Goal: Information Seeking & Learning: Check status

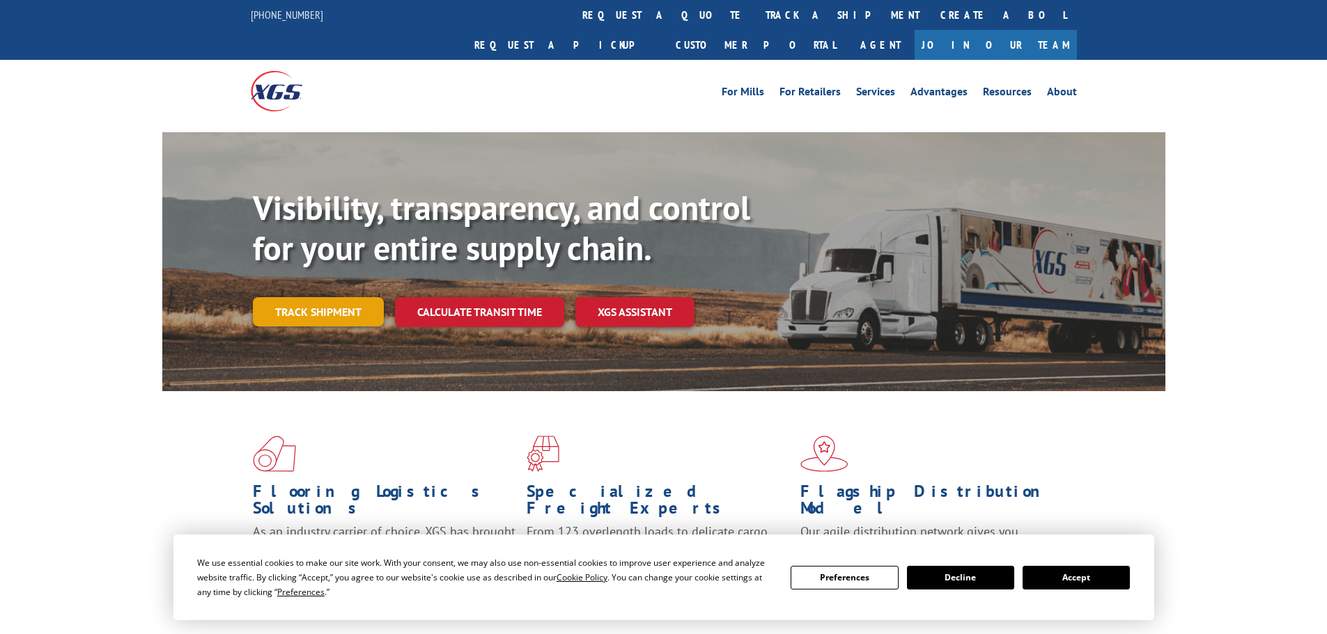
click at [347, 297] on link "Track shipment" at bounding box center [318, 311] width 131 height 29
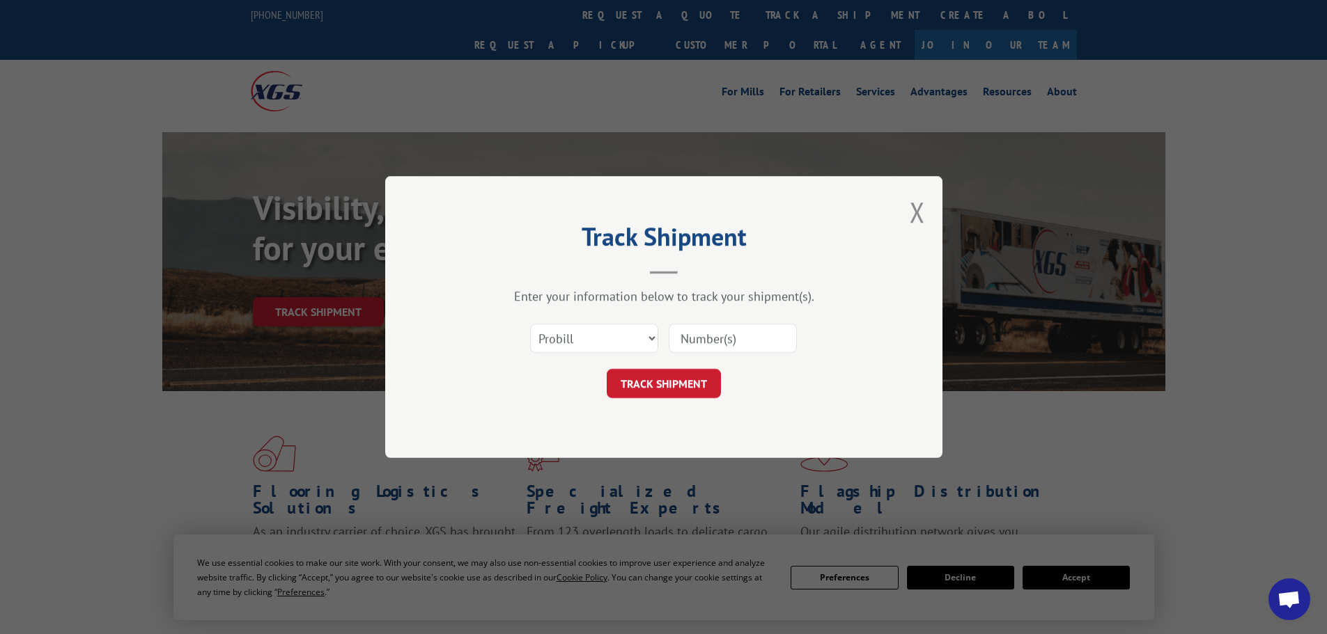
click at [713, 339] on input at bounding box center [733, 338] width 128 height 29
click at [640, 345] on select "Select category... Probill BOL PO" at bounding box center [594, 338] width 128 height 29
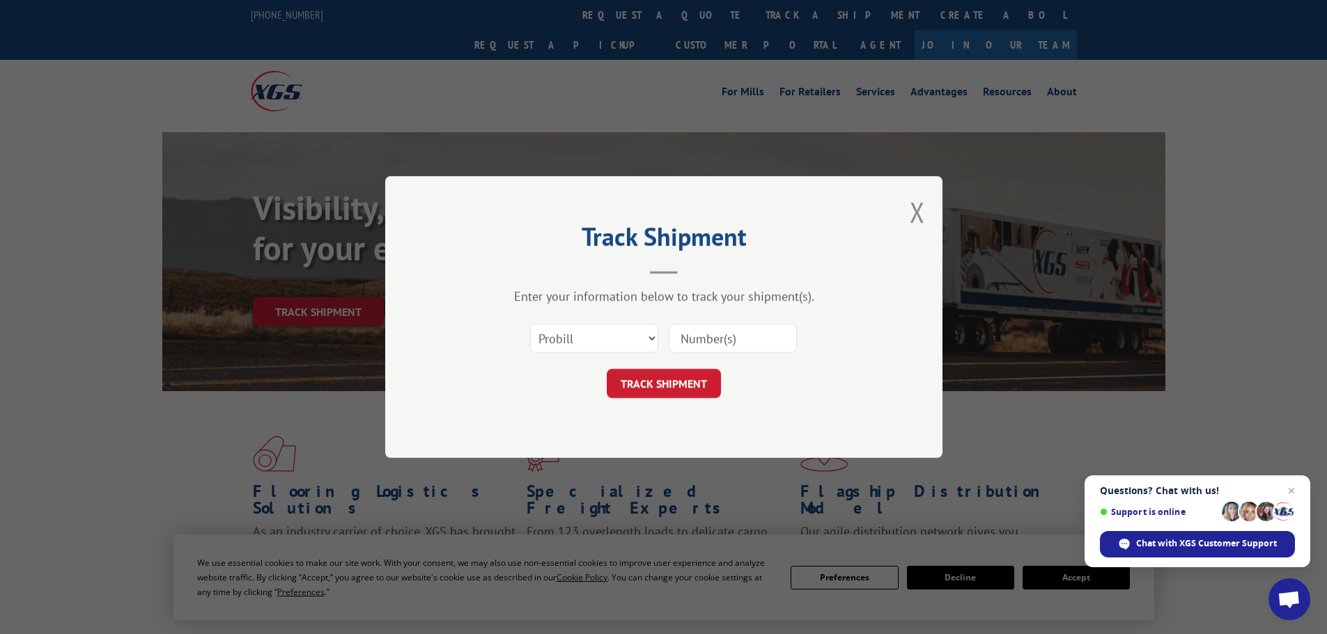
click at [605, 441] on div "Track Shipment Enter your information below to track your shipment(s). Select c…" at bounding box center [663, 317] width 557 height 282
click at [625, 337] on select "Select category... Probill BOL PO" at bounding box center [594, 338] width 128 height 29
select select "po"
click at [530, 324] on select "Select category... Probill BOL PO" at bounding box center [594, 338] width 128 height 29
click at [724, 337] on input at bounding box center [733, 338] width 128 height 29
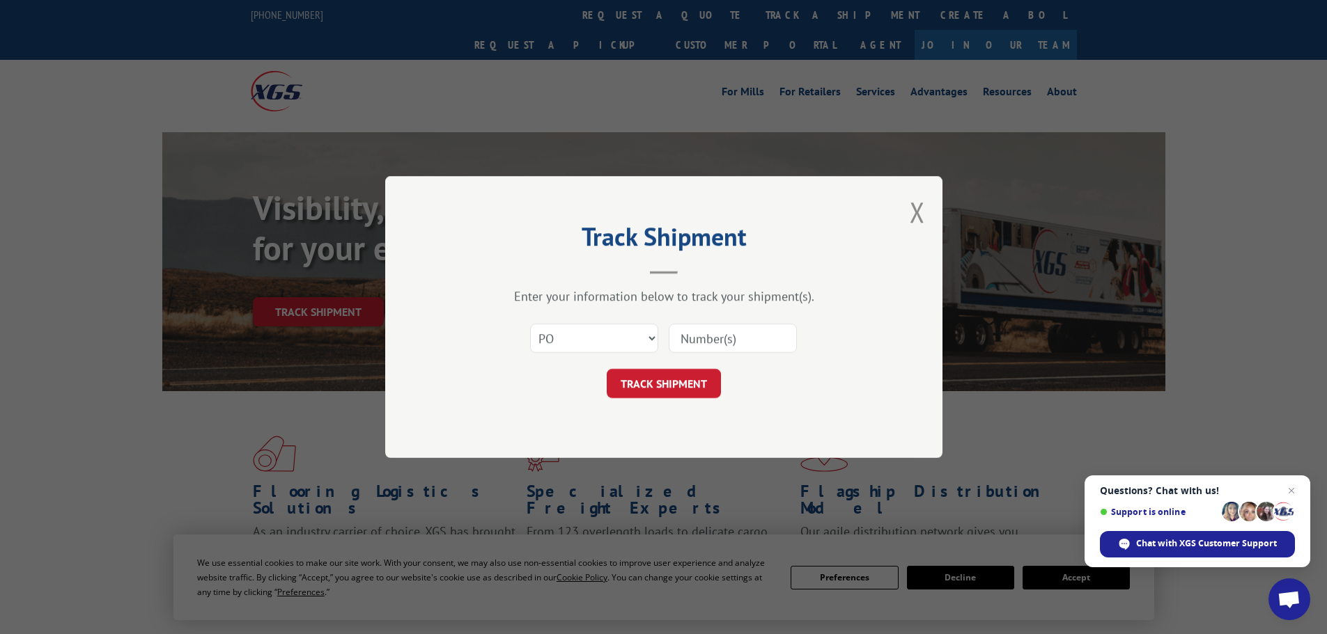
paste input "93532812"
type input "93532812"
click at [694, 368] on form "Select category... Probill BOL PO 93532812 TRACK SHIPMENT" at bounding box center [664, 356] width 418 height 83
click at [692, 380] on button "TRACK SHIPMENT" at bounding box center [664, 383] width 114 height 29
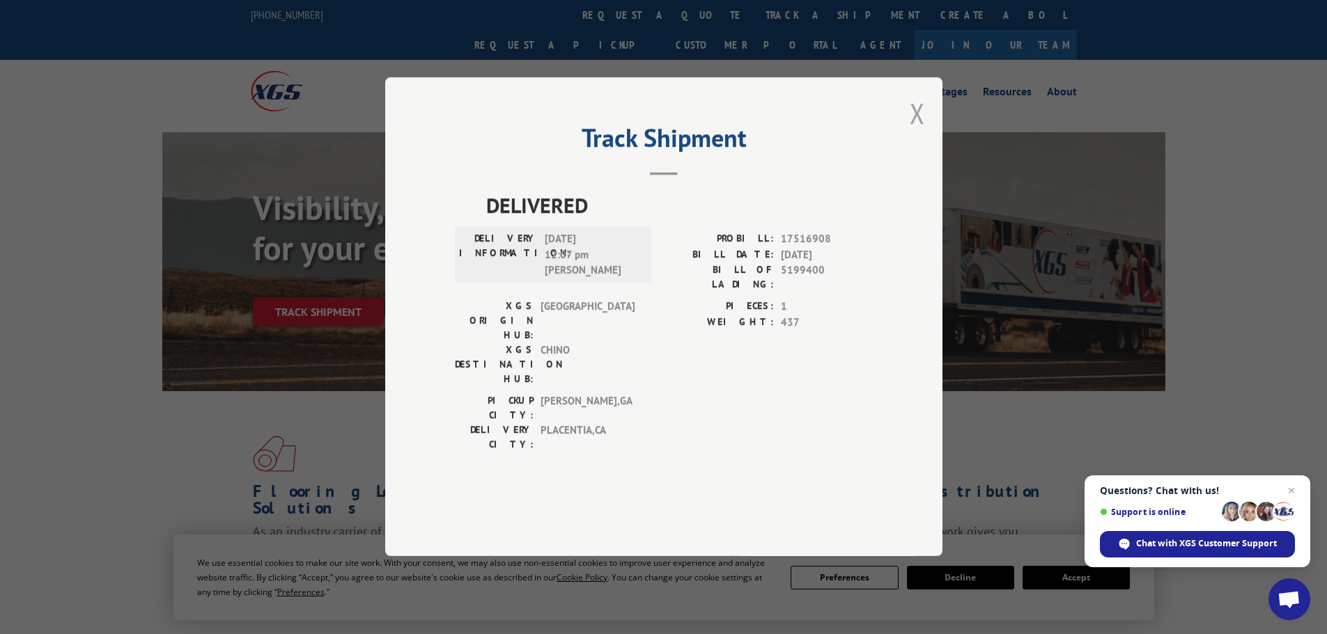
click at [915, 132] on button "Close modal" at bounding box center [917, 113] width 15 height 37
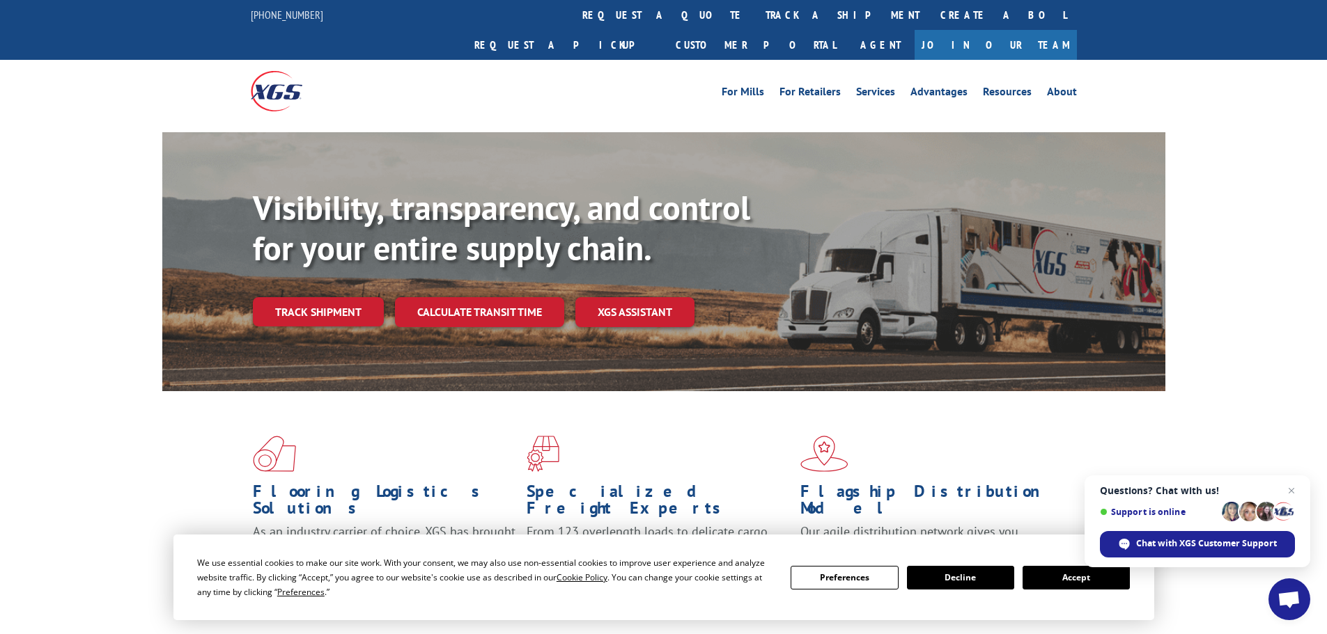
click at [1061, 579] on button "Accept" at bounding box center [1075, 578] width 107 height 24
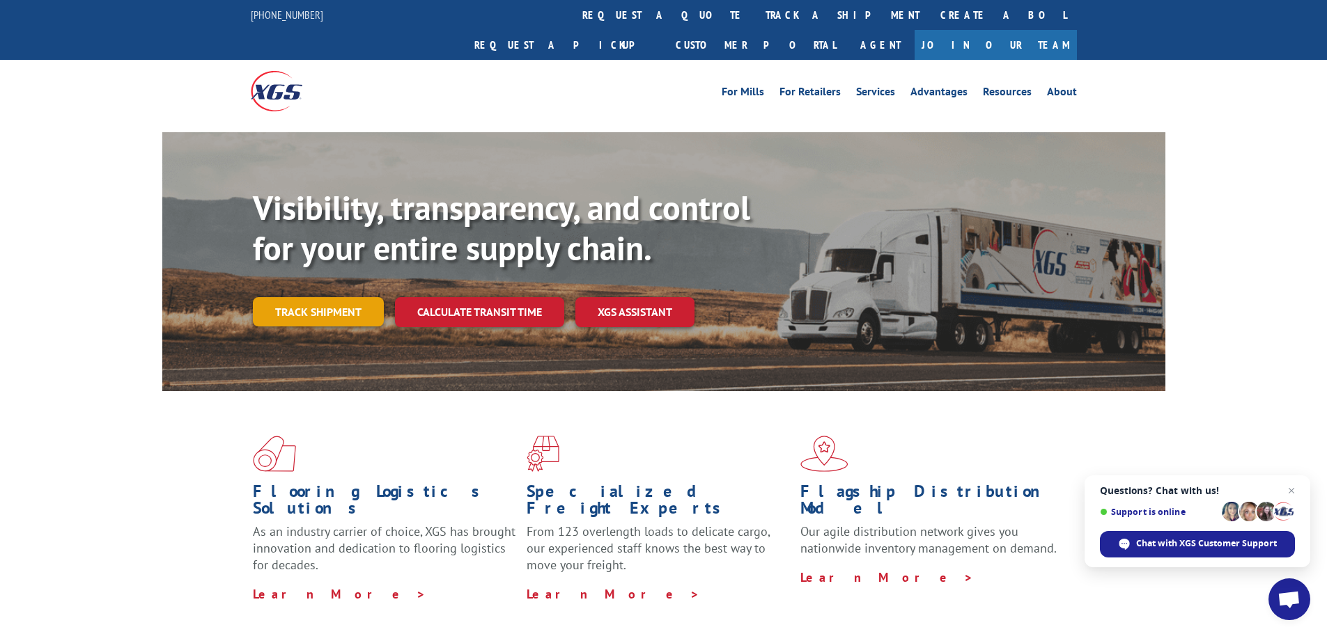
click at [349, 297] on link "Track shipment" at bounding box center [318, 311] width 131 height 29
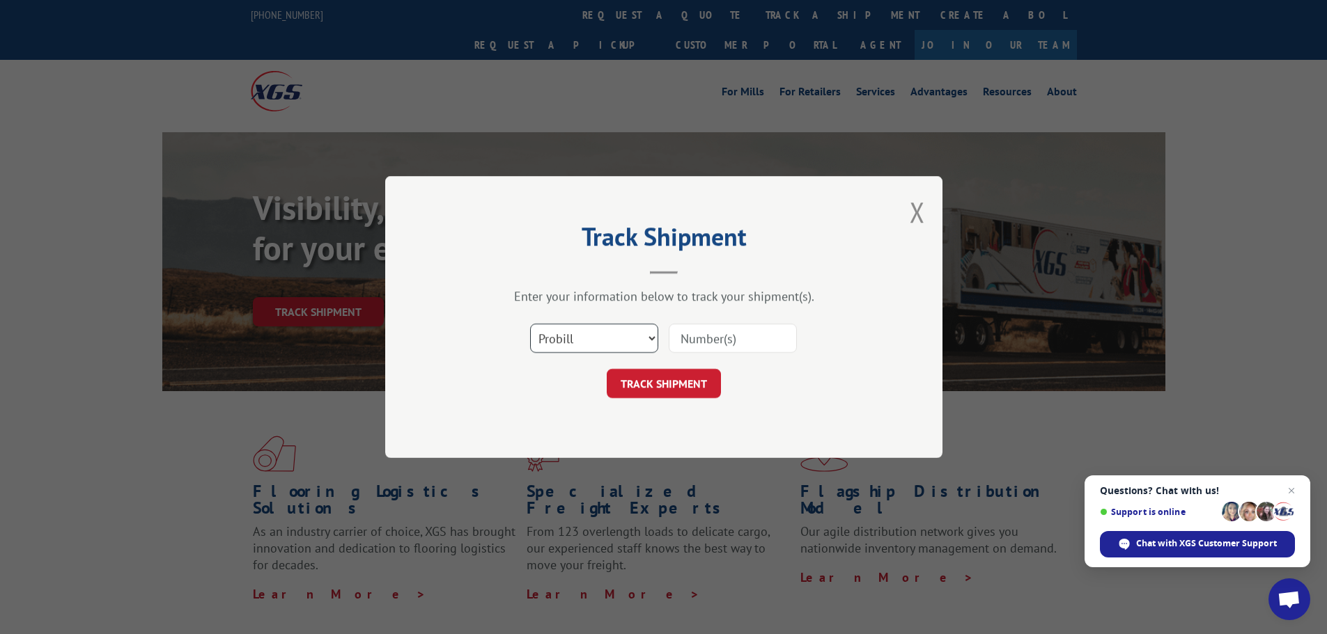
click at [599, 339] on select "Select category... Probill BOL PO" at bounding box center [594, 338] width 128 height 29
select select "po"
click at [530, 324] on select "Select category... Probill BOL PO" at bounding box center [594, 338] width 128 height 29
click at [754, 348] on input at bounding box center [733, 338] width 128 height 29
paste input "93532812"
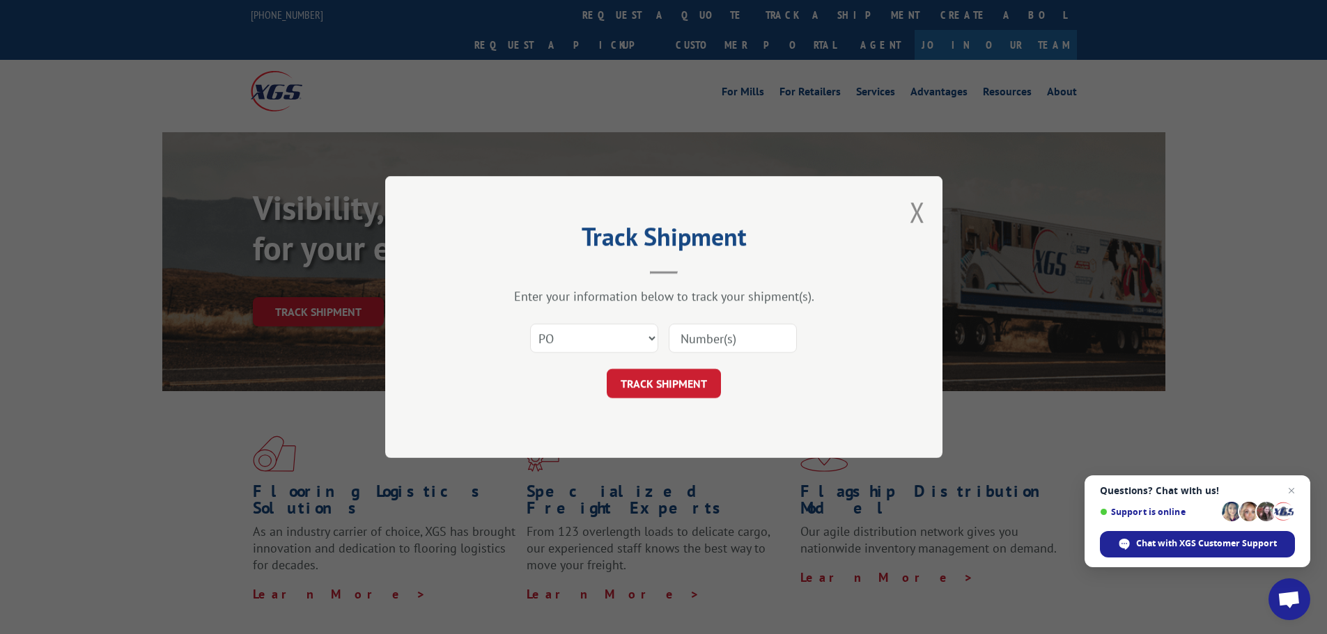
type input "93532812"
click button "TRACK SHIPMENT" at bounding box center [664, 383] width 114 height 29
